Goal: Navigation & Orientation: Find specific page/section

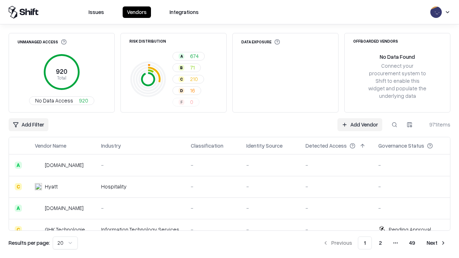
click at [65, 243] on html "Issues Vendors Integrations Unmanaged Access 920 Total No Data Access 920 Risk …" at bounding box center [229, 129] width 459 height 258
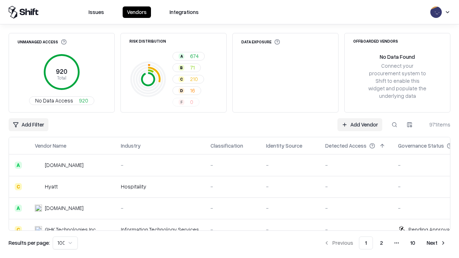
click at [436, 243] on button "Next" at bounding box center [436, 243] width 28 height 13
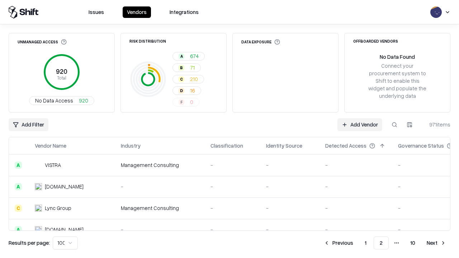
click at [436, 243] on button "Next" at bounding box center [436, 243] width 28 height 13
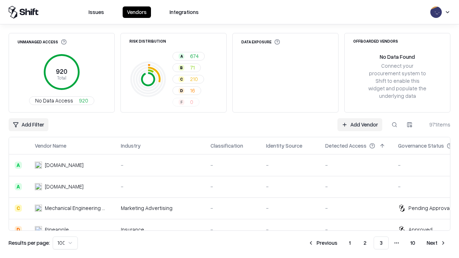
click at [436, 243] on button "Next" at bounding box center [436, 243] width 28 height 13
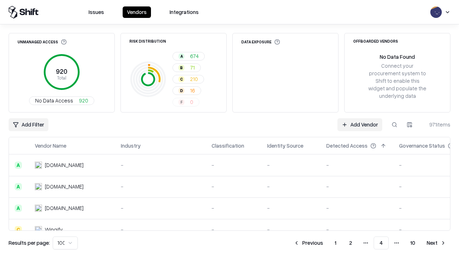
click at [436, 243] on button "Next" at bounding box center [436, 243] width 28 height 13
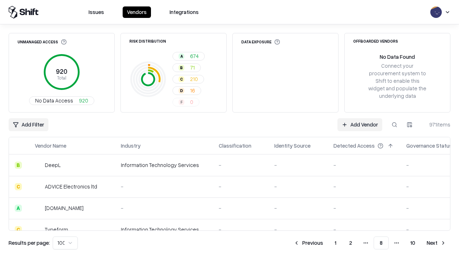
click at [436, 243] on button "Next" at bounding box center [436, 243] width 28 height 13
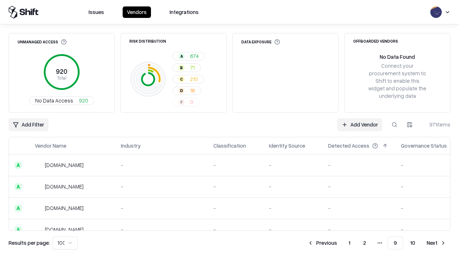
click at [436, 243] on button "Next" at bounding box center [436, 243] width 28 height 13
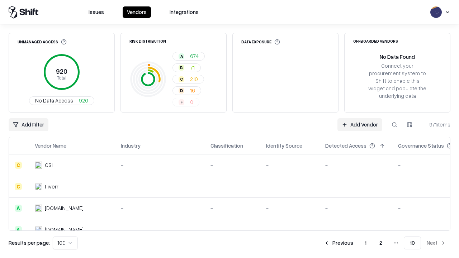
click at [338, 243] on button "Previous" at bounding box center [338, 243] width 38 height 13
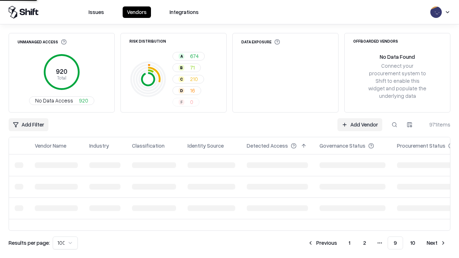
click at [322, 243] on button "Previous" at bounding box center [322, 243] width 38 height 13
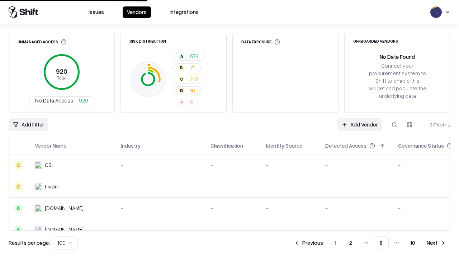
click at [308, 243] on button "Previous" at bounding box center [308, 243] width 38 height 13
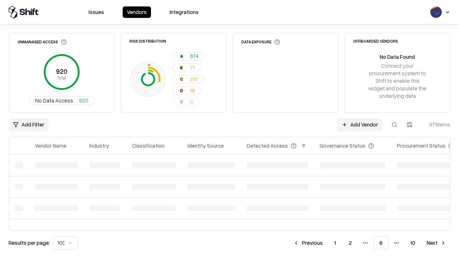
click at [308, 243] on button "Previous" at bounding box center [308, 243] width 38 height 13
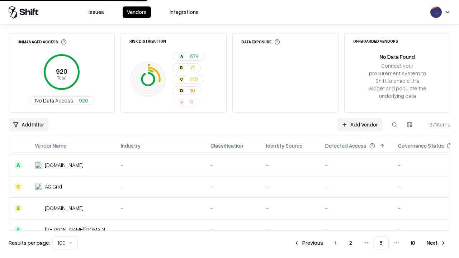
click at [308, 243] on button "Previous" at bounding box center [308, 243] width 38 height 13
